Goal: Transaction & Acquisition: Purchase product/service

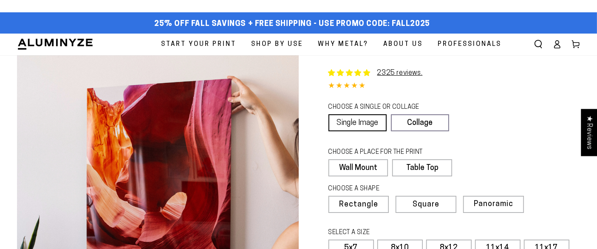
select select "**********"
click at [356, 125] on link "Single Image" at bounding box center [358, 122] width 58 height 17
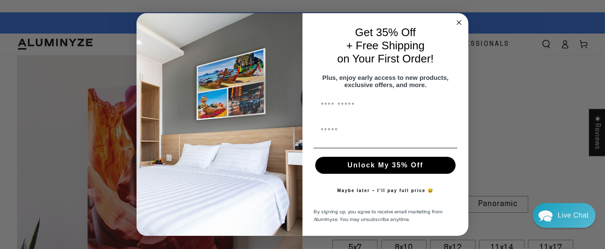
click at [457, 19] on circle "Close dialog" at bounding box center [459, 23] width 10 height 10
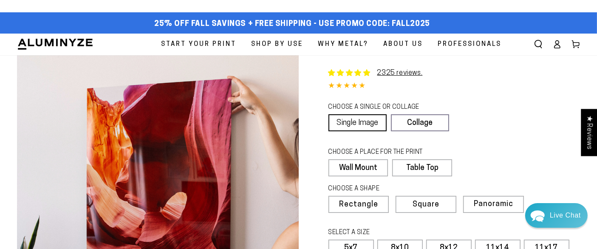
click at [353, 119] on link "Single Image" at bounding box center [358, 122] width 58 height 17
click at [359, 168] on label "Wall Mount" at bounding box center [359, 167] width 60 height 17
click at [364, 204] on span "Rectangle" at bounding box center [358, 205] width 37 height 8
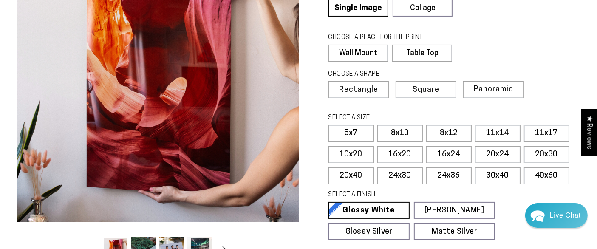
scroll to position [143, 0]
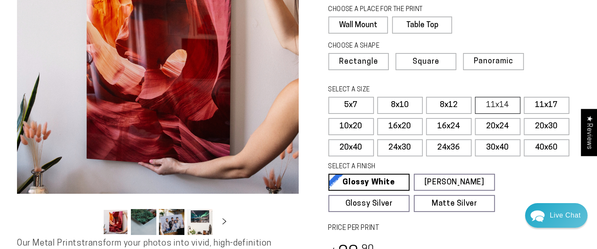
click at [495, 102] on label "11x14" at bounding box center [498, 105] width 46 height 17
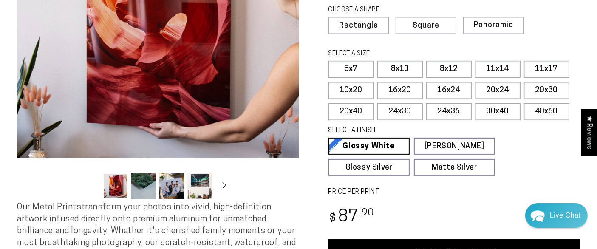
scroll to position [224, 0]
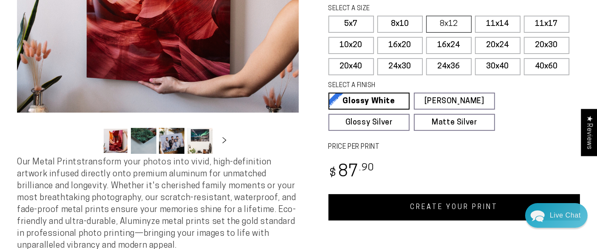
click at [449, 23] on label "8x12" at bounding box center [450, 24] width 46 height 17
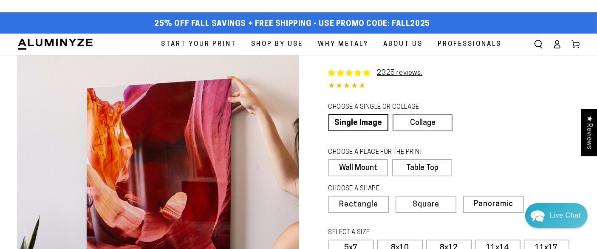
click at [197, 43] on span "Start Your Print" at bounding box center [198, 44] width 75 height 11
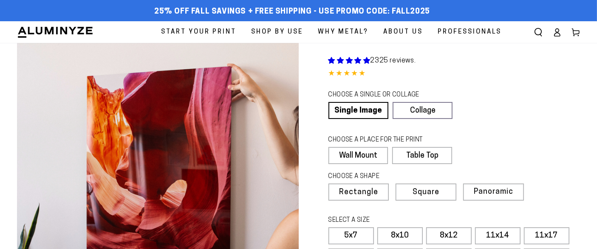
select select "**********"
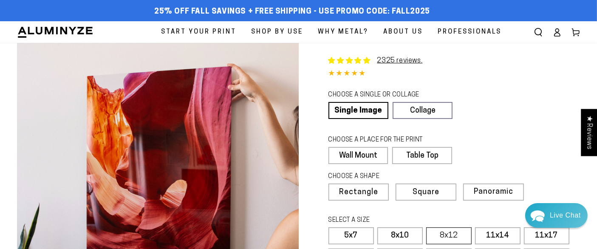
click at [451, 239] on label "8x12" at bounding box center [450, 236] width 46 height 17
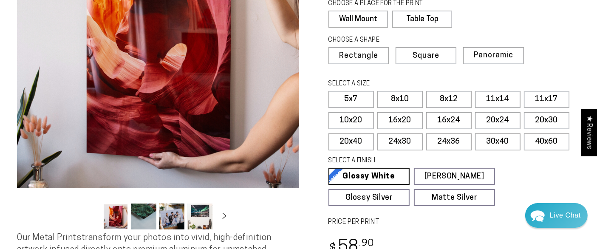
scroll to position [142, 0]
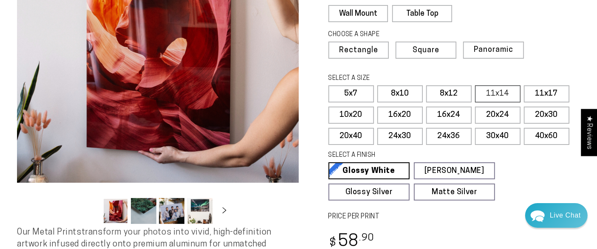
click at [498, 94] on label "11x14" at bounding box center [498, 93] width 46 height 17
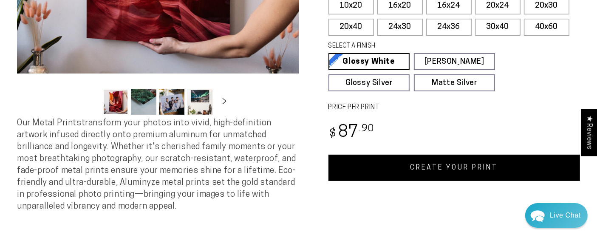
scroll to position [273, 0]
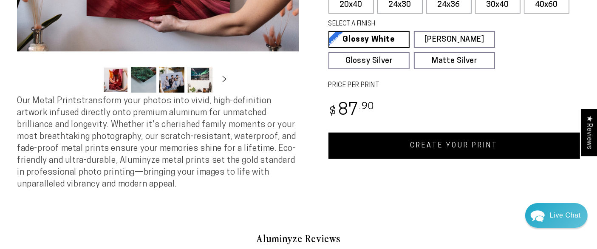
click at [478, 144] on link "CREATE YOUR PRINT" at bounding box center [455, 146] width 252 height 26
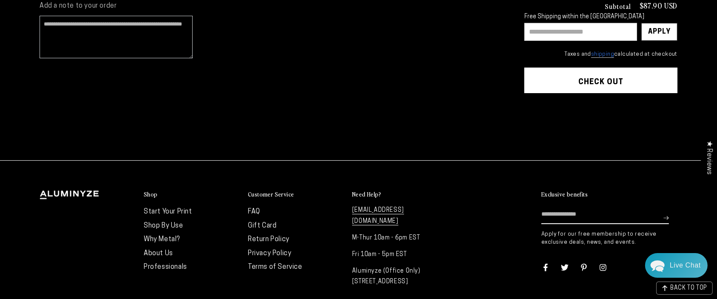
scroll to position [243, 0]
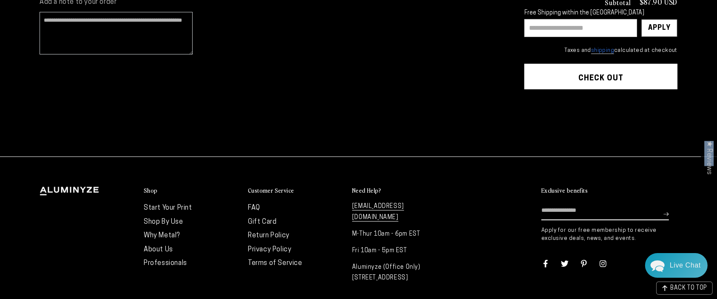
drag, startPoint x: 716, startPoint y: 221, endPoint x: 703, endPoint y: 165, distance: 58.2
click at [703, 165] on body "Skip to content 25% off FALL Savings + Free Shipping - Use Promo Code: FALL2025…" at bounding box center [358, 57] width 717 height 601
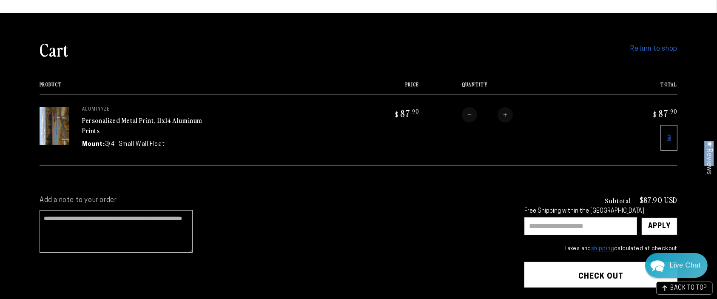
scroll to position [48, 0]
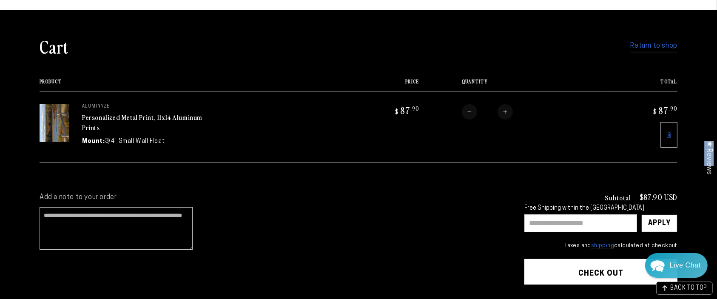
click at [651, 49] on link "Return to shop" at bounding box center [654, 46] width 47 height 12
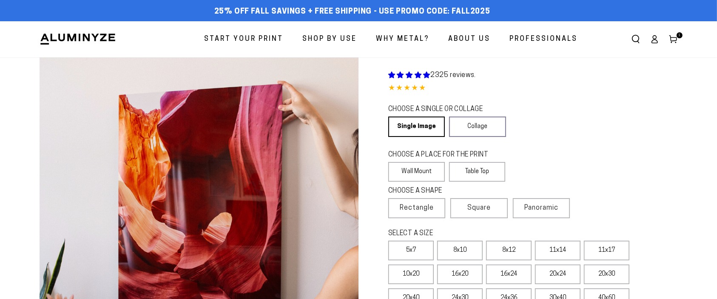
select select "**********"
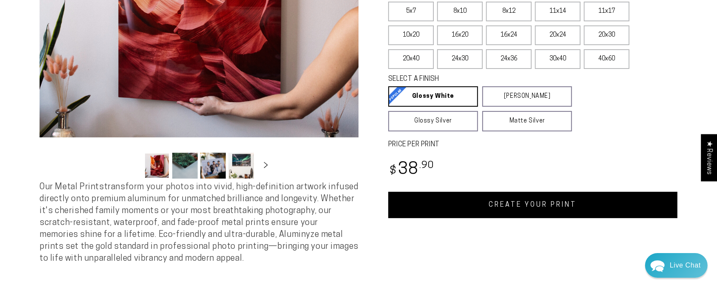
scroll to position [192, 0]
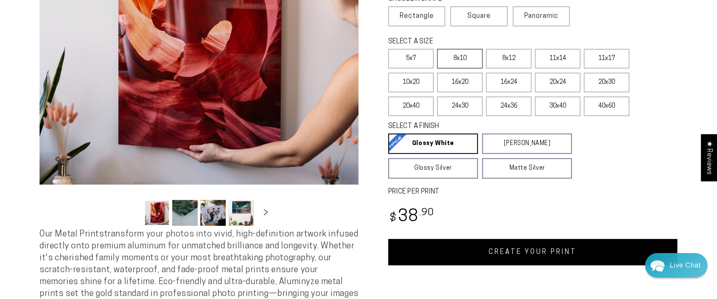
click at [472, 56] on label "8x10" at bounding box center [460, 59] width 46 height 20
click at [494, 56] on label "8x12" at bounding box center [509, 59] width 46 height 20
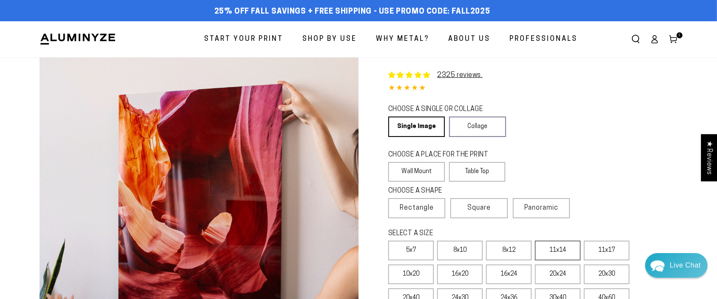
click at [556, 250] on label "11x14" at bounding box center [558, 251] width 46 height 20
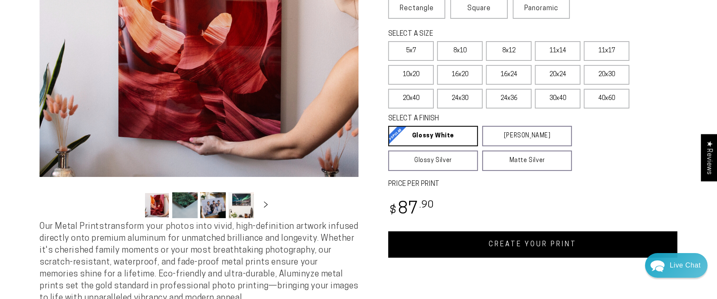
scroll to position [6, 0]
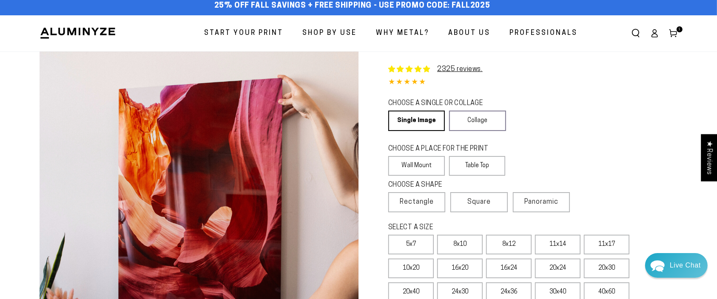
click at [677, 32] on icon at bounding box center [673, 33] width 9 height 9
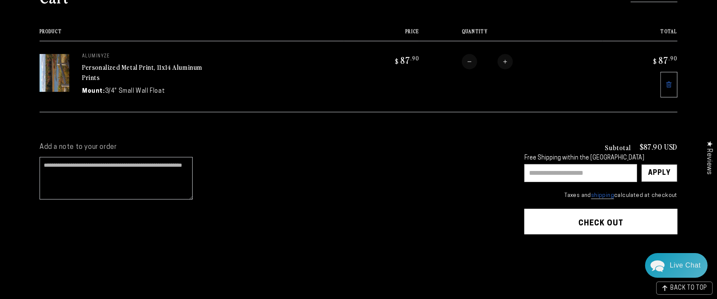
scroll to position [107, 0]
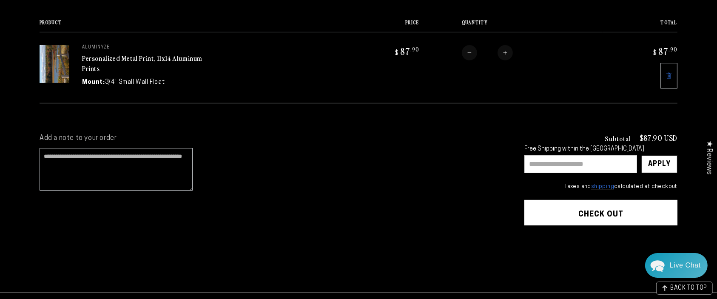
click at [598, 208] on button "Check out" at bounding box center [600, 213] width 153 height 26
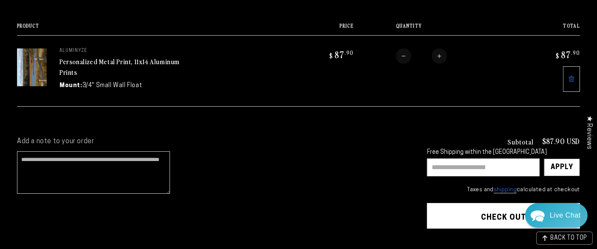
click at [171, 82] on div "Mount: 3/4" Small Wall Float" at bounding box center [124, 85] width 128 height 9
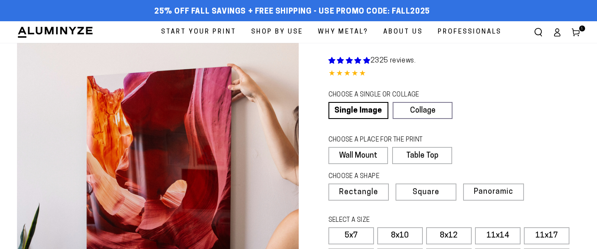
scroll to position [2, 0]
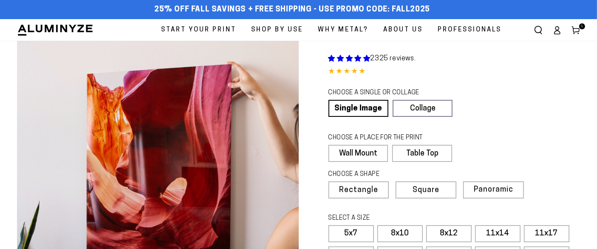
select select "**********"
